Goal: Navigation & Orientation: Find specific page/section

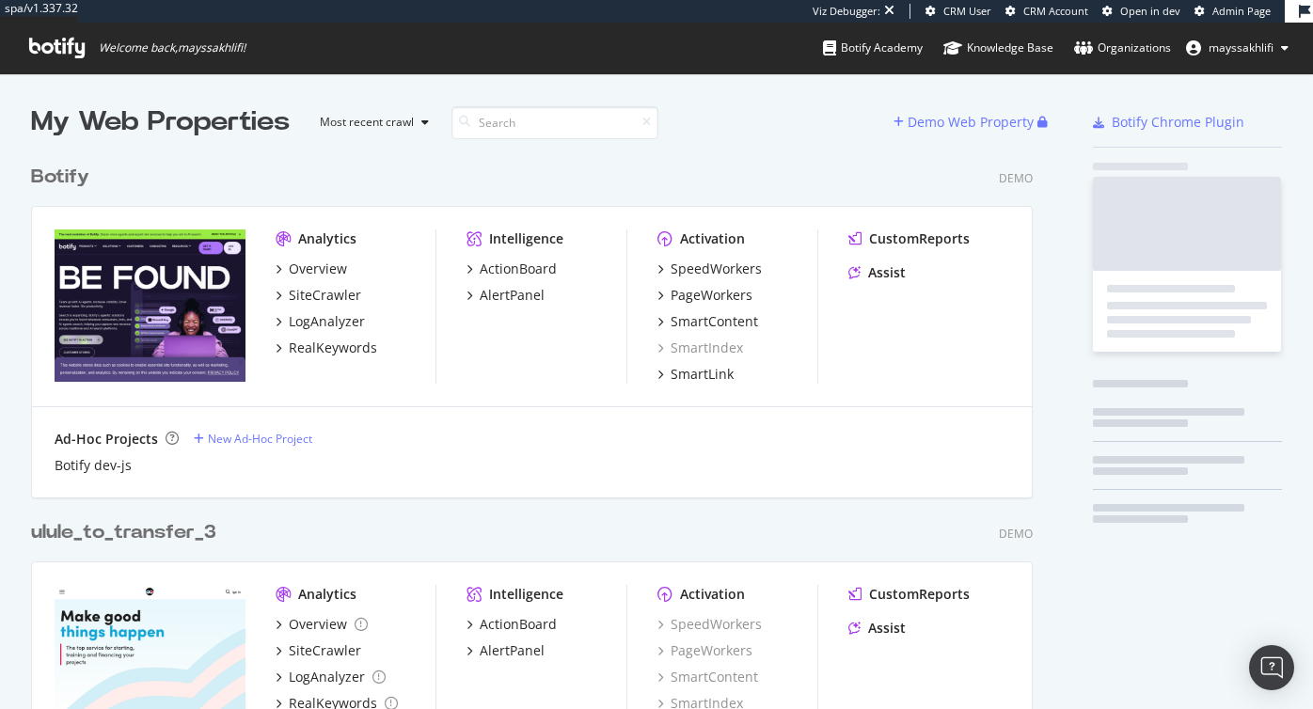
scroll to position [709, 1313]
